Goal: Task Accomplishment & Management: Use online tool/utility

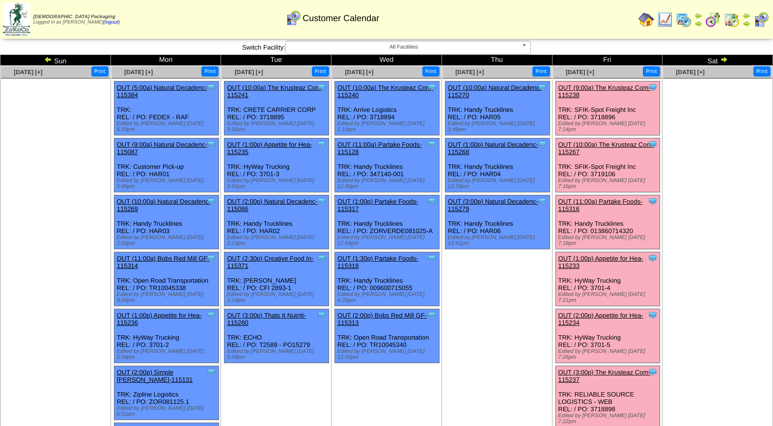
scroll to position [186, 0]
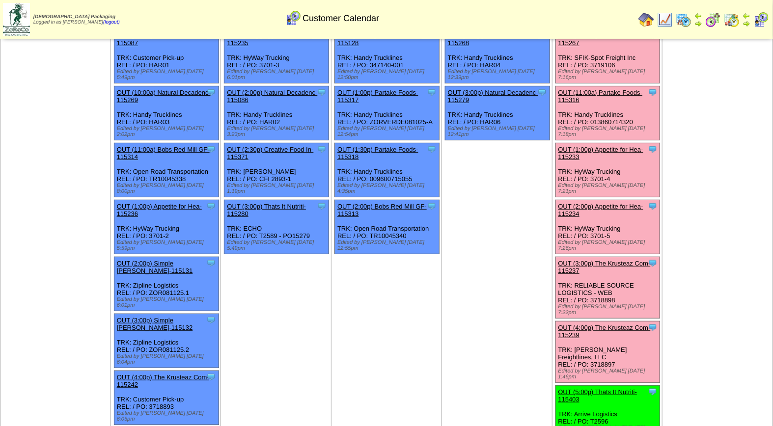
scroll to position [111, 0]
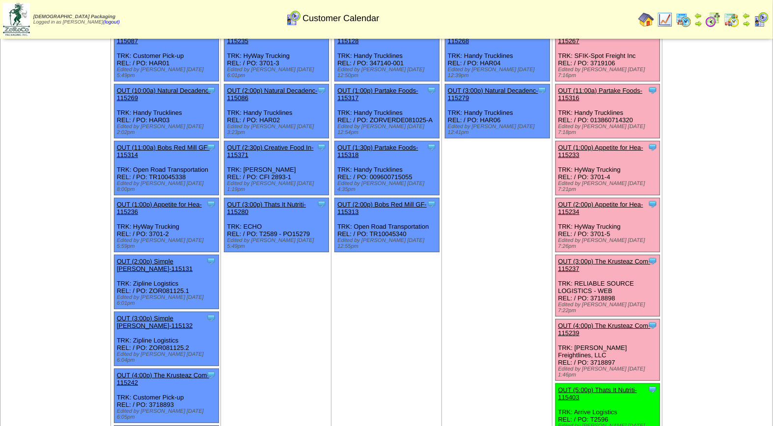
click at [615, 322] on link "OUT (4:00p) The Krusteaz Com-115239" at bounding box center [604, 329] width 92 height 15
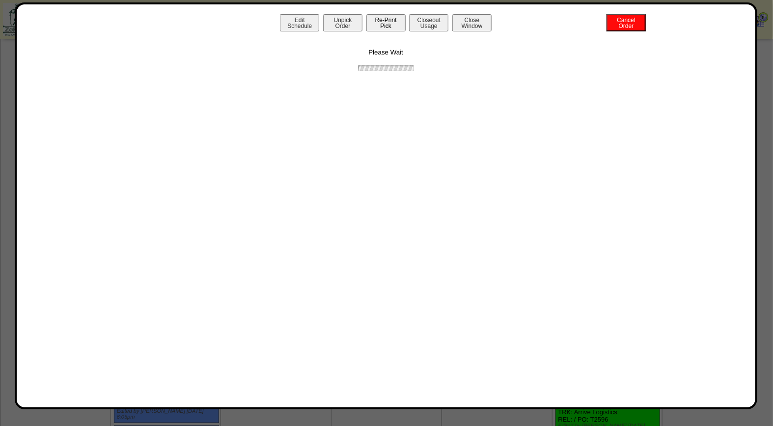
click at [402, 23] on button "Re-Print Pick" at bounding box center [385, 22] width 39 height 17
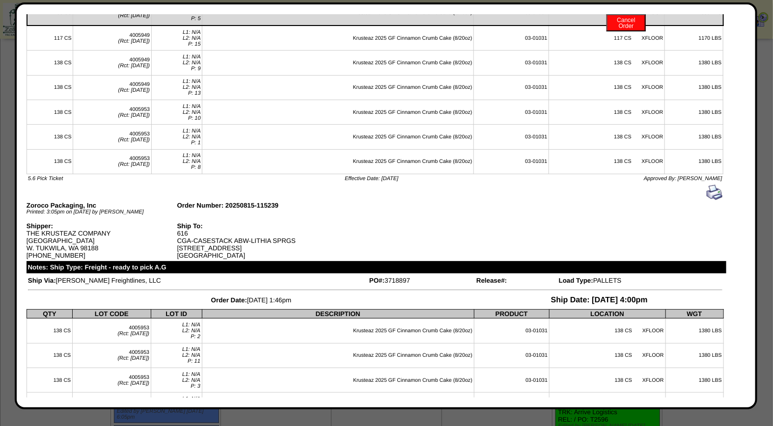
scroll to position [0, 0]
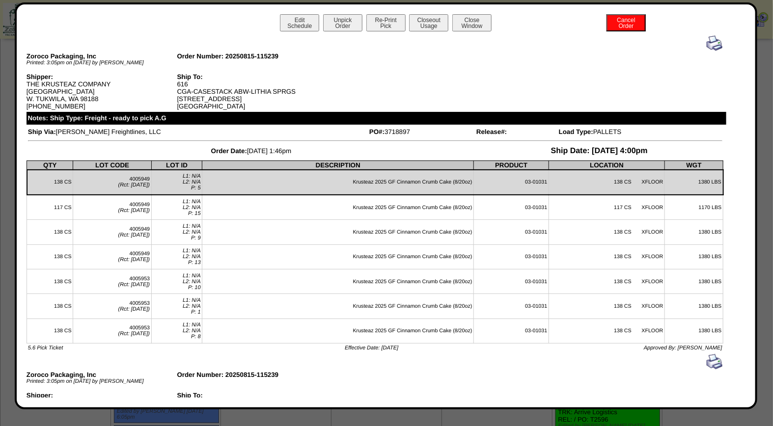
click at [707, 43] on img at bounding box center [715, 43] width 16 height 16
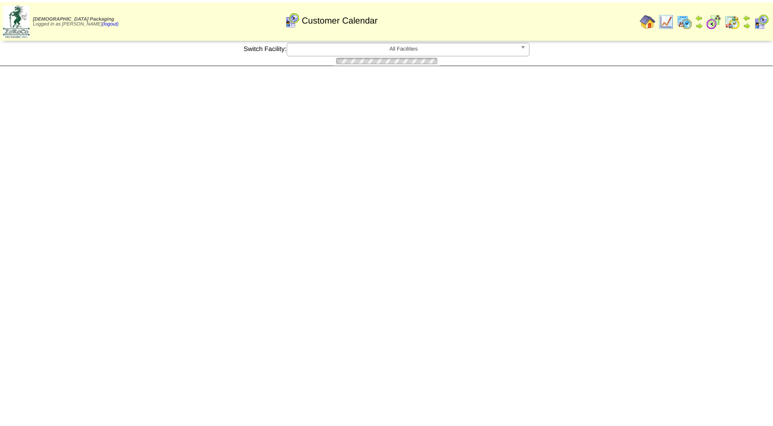
scroll to position [111, 0]
